Goal: Obtain resource: Download file/media

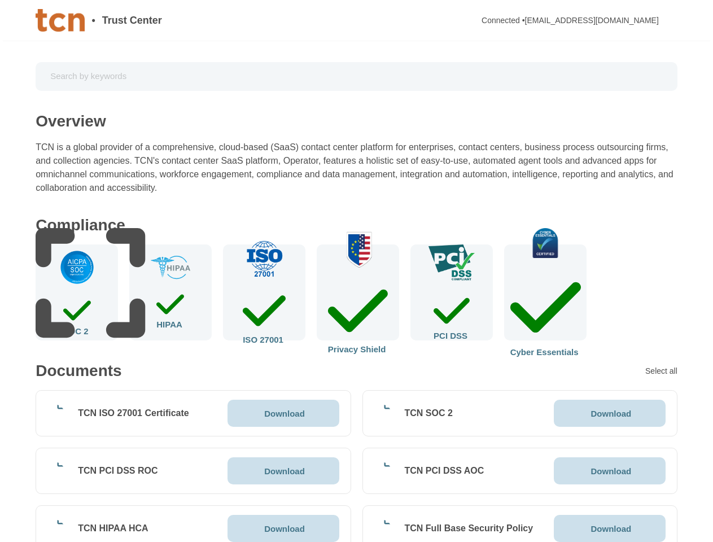
click at [77, 285] on img at bounding box center [77, 267] width 37 height 37
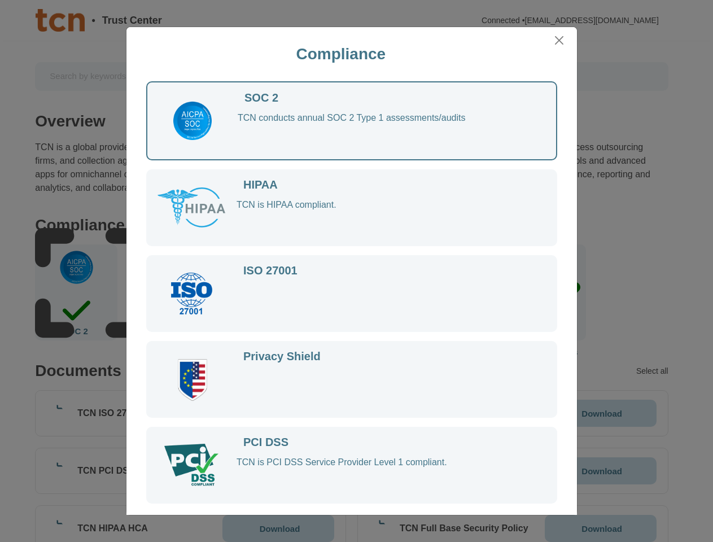
click at [170, 292] on div at bounding box center [196, 293] width 79 height 56
click at [264, 292] on div at bounding box center [384, 303] width 296 height 37
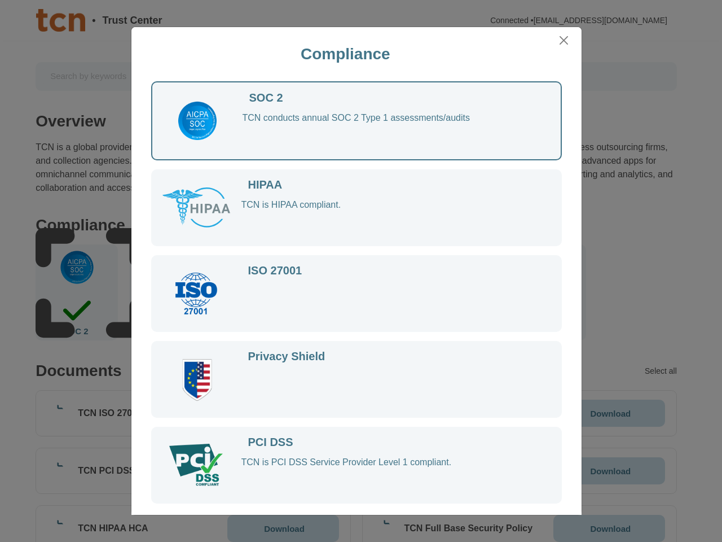
click at [358, 292] on div at bounding box center [389, 303] width 296 height 37
click at [451, 292] on div at bounding box center [389, 303] width 296 height 37
click at [545, 292] on div "ISO 27001" at bounding box center [356, 293] width 411 height 77
click at [661, 371] on div "Compliance SOC 2 TCN conducts annual SOC 2 Type 1 assessments/audits HIPAA TCN …" at bounding box center [361, 271] width 722 height 542
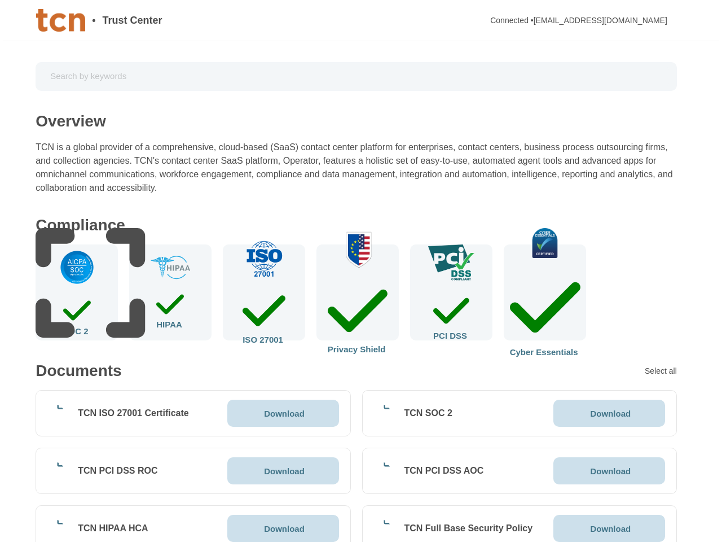
click at [193, 413] on div "TCN ISO 27001 Certificate Download" at bounding box center [193, 413] width 315 height 46
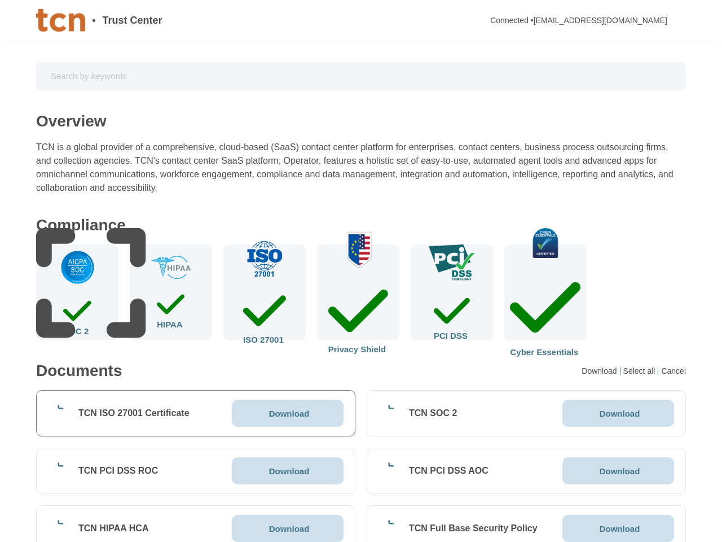
click at [283, 413] on p "Download" at bounding box center [289, 413] width 41 height 8
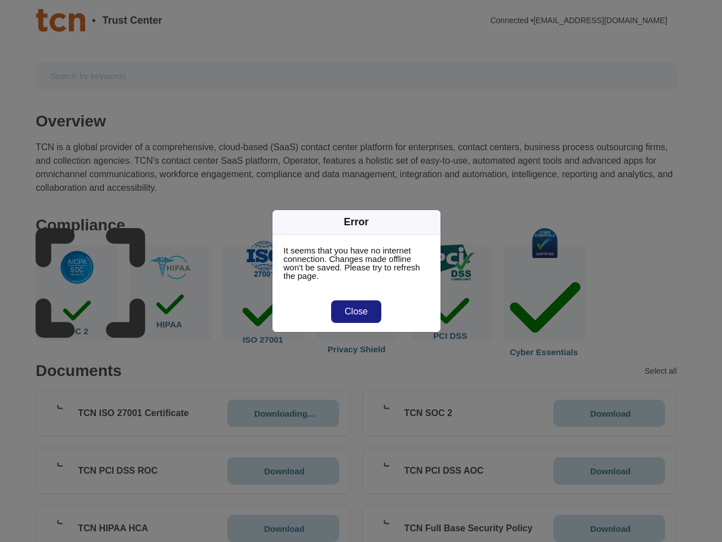
click at [520, 413] on div "Error It seems that you have no internet connection. Changes made offline won't…" at bounding box center [361, 271] width 722 height 542
